Goal: Check status: Check status

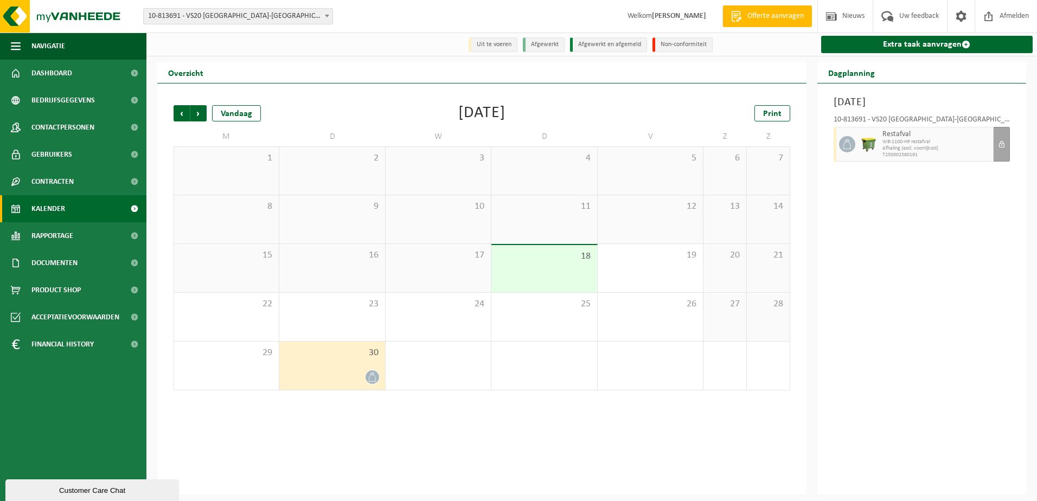
click at [325, 20] on span at bounding box center [327, 16] width 11 height 14
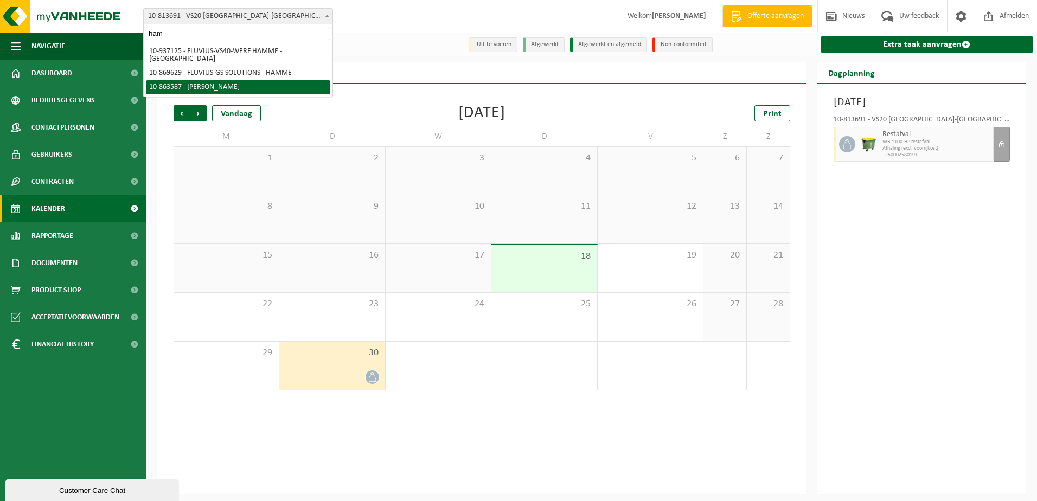
type input "ham"
select select "101592"
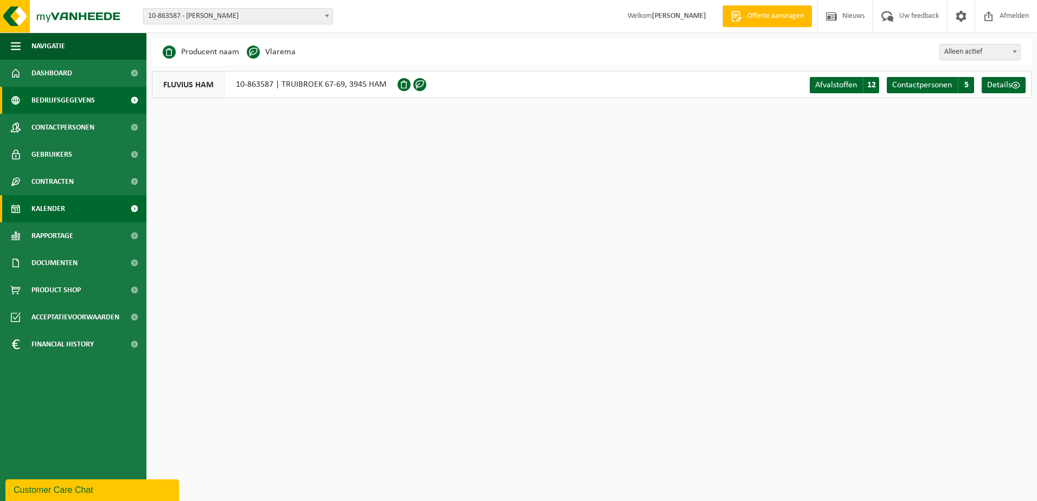
click at [49, 206] on span "Kalender" at bounding box center [48, 208] width 34 height 27
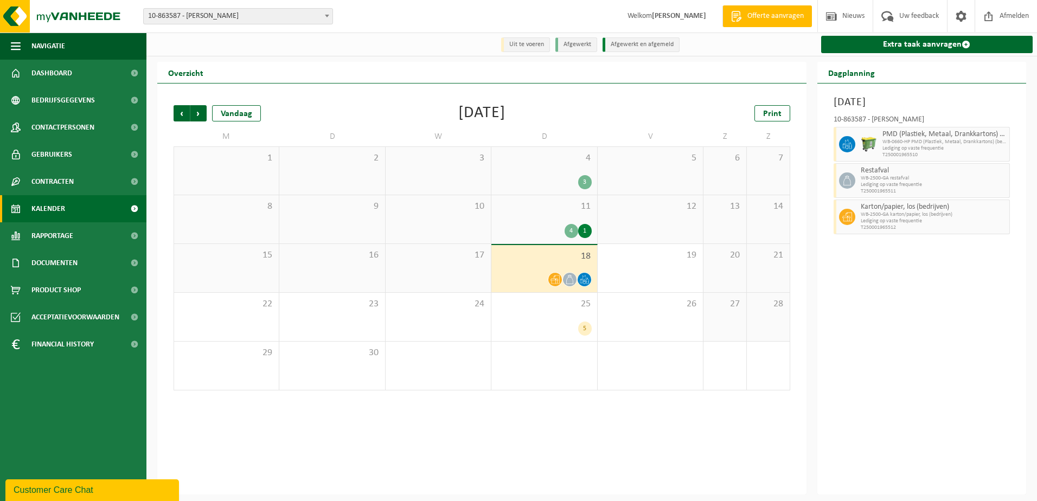
click at [526, 218] on div "11 4 1" at bounding box center [544, 219] width 105 height 48
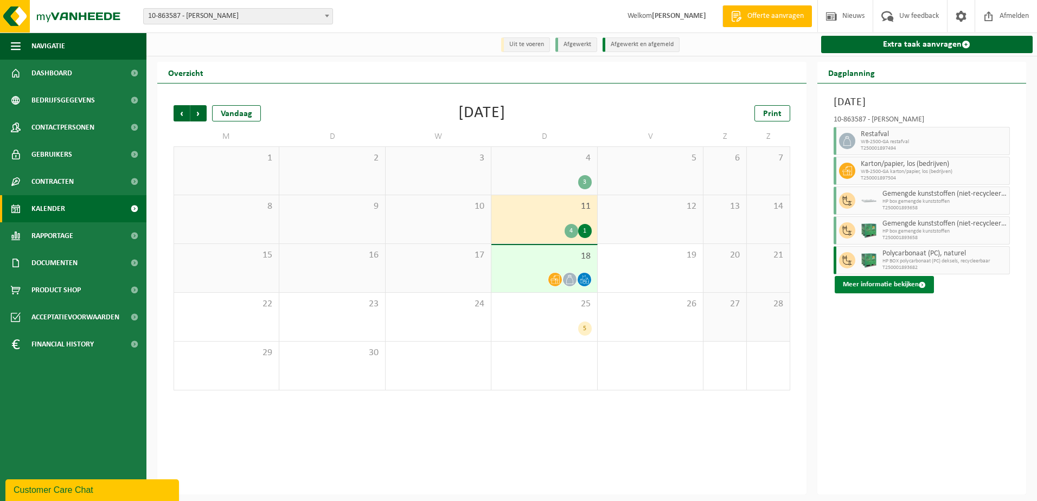
click at [878, 283] on button "Meer informatie bekijken" at bounding box center [884, 284] width 99 height 17
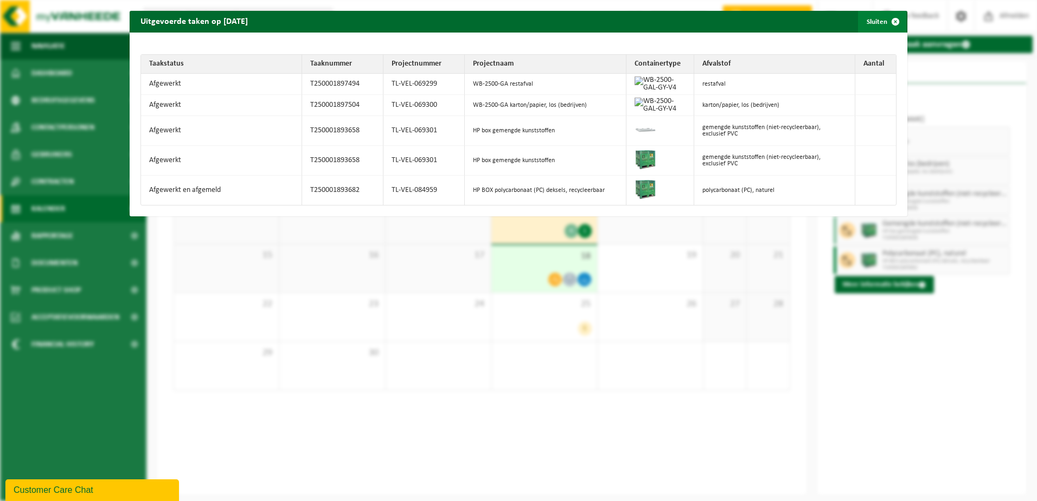
click at [895, 21] on span "button" at bounding box center [896, 22] width 22 height 22
